Goal: Find specific page/section

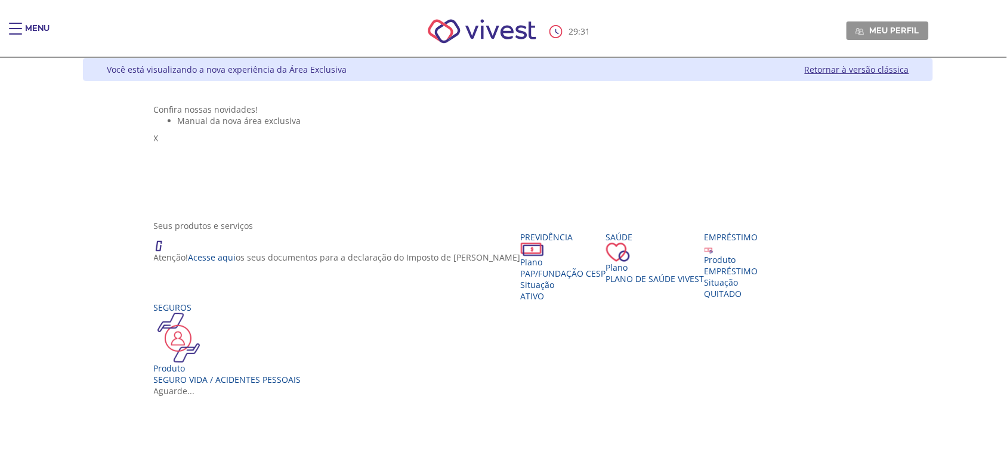
click at [39, 27] on div "Menu" at bounding box center [37, 35] width 24 height 24
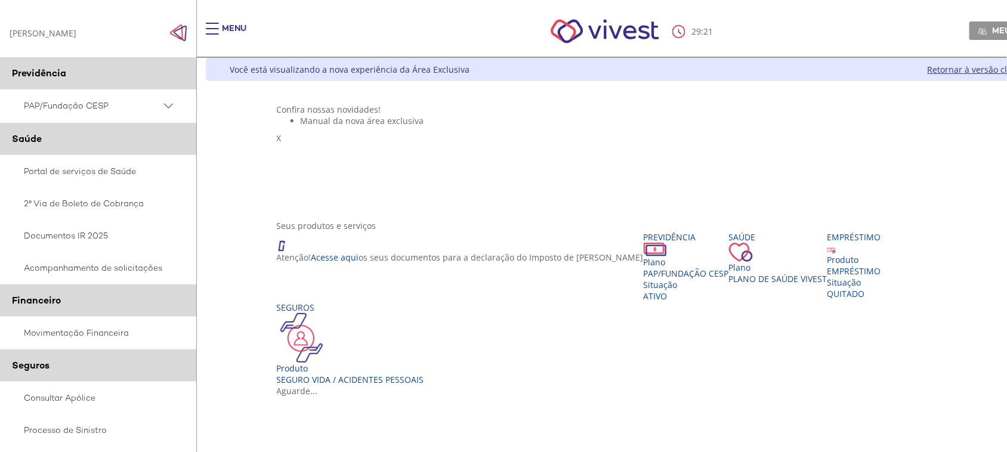
click at [82, 106] on span "PAP/Fundação CESP" at bounding box center [92, 105] width 137 height 15
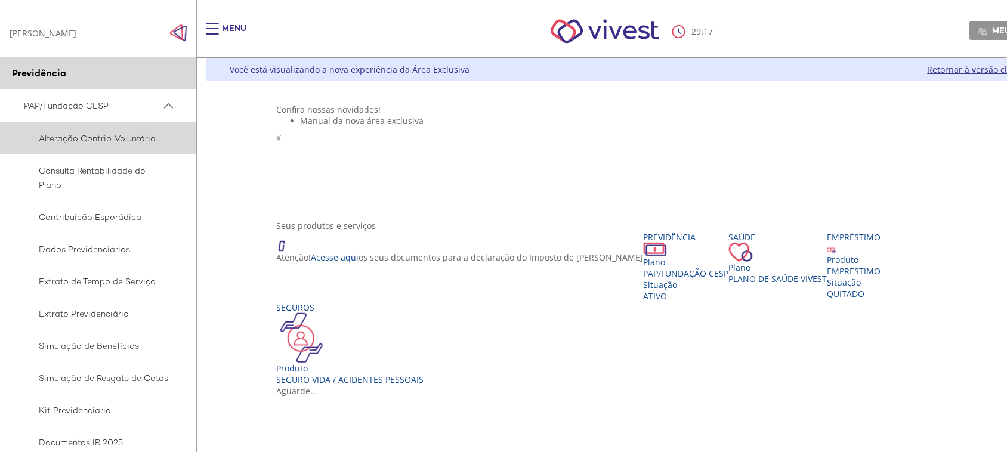
click at [108, 142] on span "Alteração Contrib. Voluntária" at bounding box center [96, 138] width 145 height 14
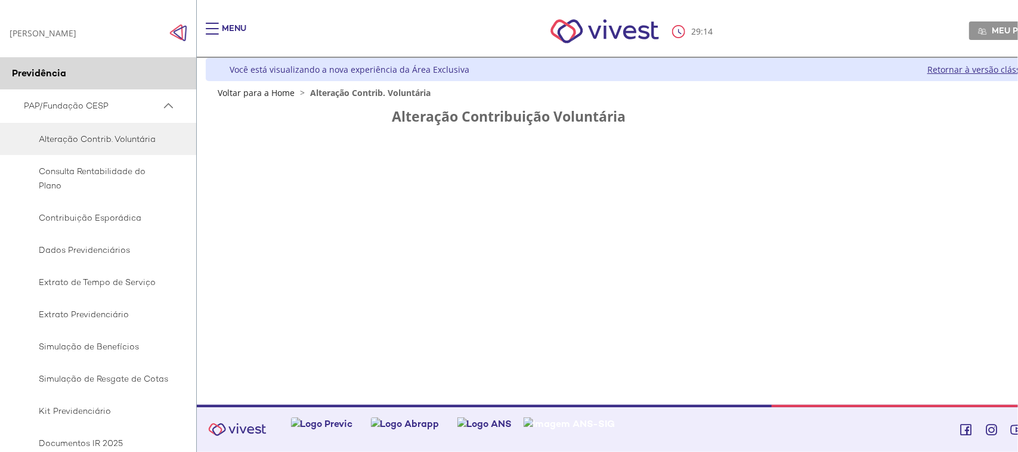
click at [176, 29] on img "Click to close side navigation." at bounding box center [178, 33] width 18 height 18
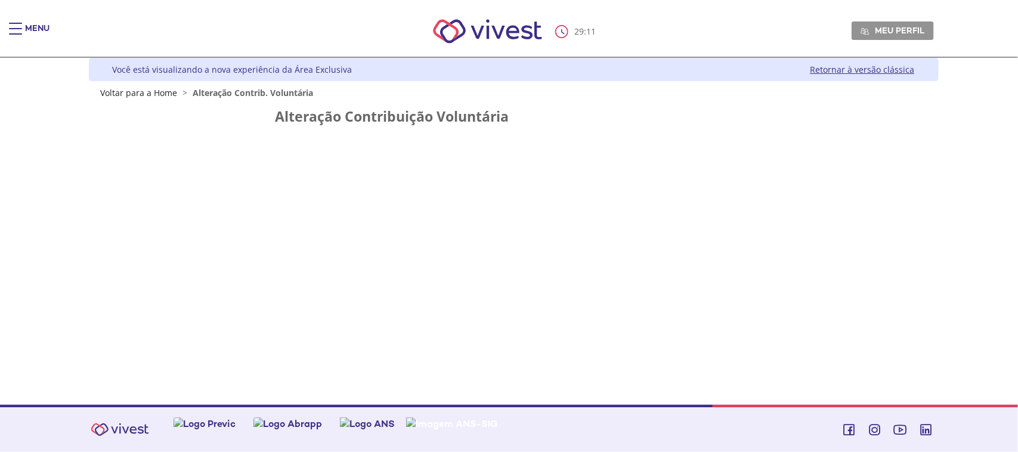
click at [451, 113] on h2 "Alteração Contribuição Voluntária" at bounding box center [513, 116] width 477 height 15
click at [16, 36] on div "Main header" at bounding box center [15, 35] width 13 height 24
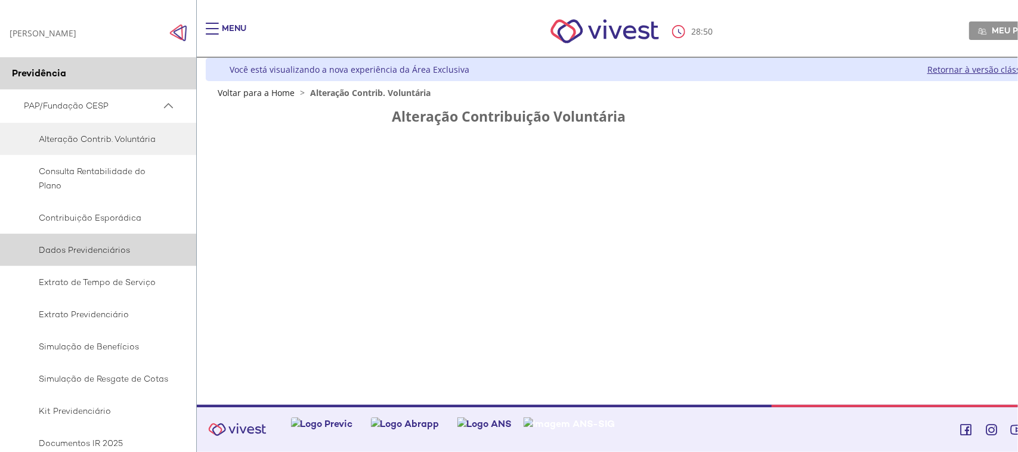
click at [97, 245] on span "Dados Previdenciários" at bounding box center [96, 250] width 145 height 14
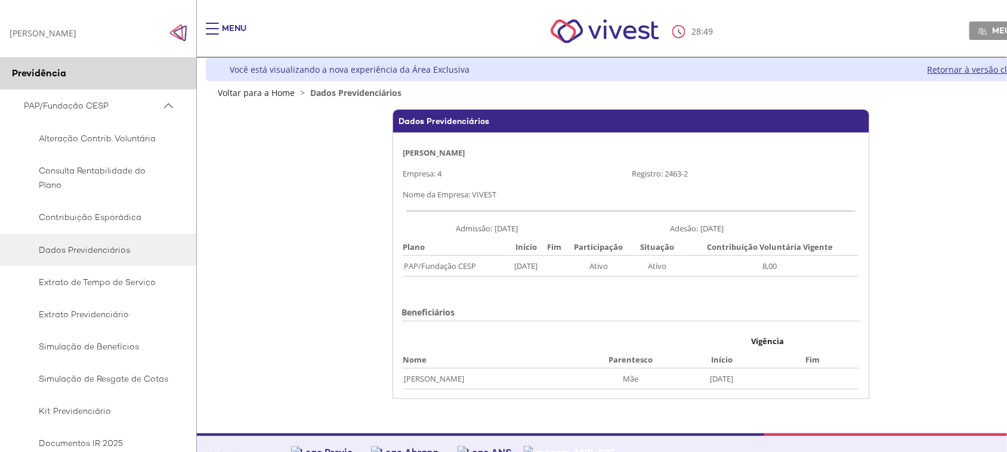
click at [363, 251] on div "Dados Previdenciários TATIANA SIMOES LOPES Empresa: 4 Registro: 2463-2 Nome da …" at bounding box center [631, 260] width 709 height 302
